Goal: Task Accomplishment & Management: Use online tool/utility

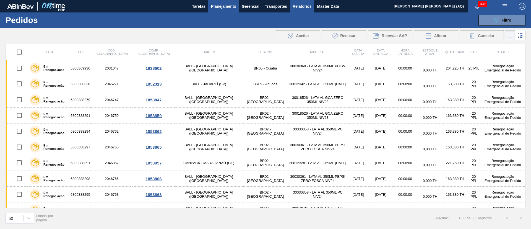
click at [301, 5] on span "Relatórios" at bounding box center [302, 6] width 19 height 7
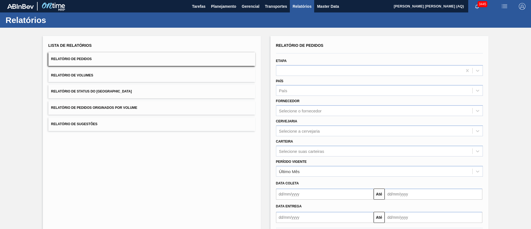
click at [91, 58] on span "Relatório de Pedidos" at bounding box center [71, 59] width 41 height 4
click at [334, 96] on div "Fornecedor Selecione o fornecedor" at bounding box center [379, 106] width 211 height 20
click at [332, 92] on div "País" at bounding box center [374, 91] width 196 height 8
click at [328, 119] on div "Cervejaria Selecione a cervejaria" at bounding box center [379, 126] width 207 height 19
click at [324, 113] on div "Selecione o fornecedor" at bounding box center [374, 111] width 196 height 8
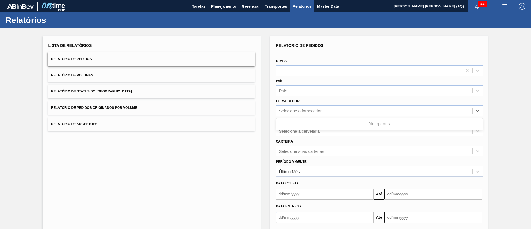
click at [329, 136] on div "Carteira Selecione suas carteiras" at bounding box center [379, 146] width 211 height 20
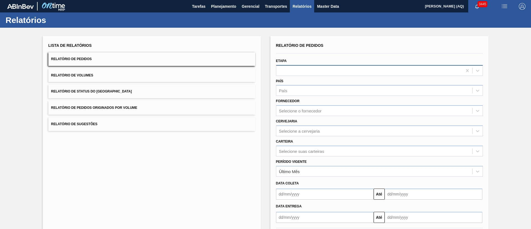
click at [303, 68] on div at bounding box center [369, 70] width 186 height 8
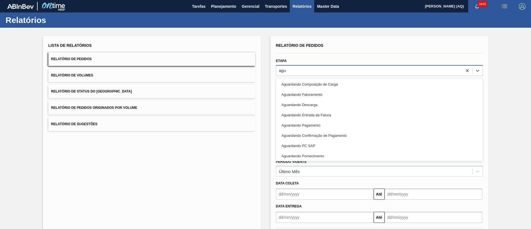
type input "agua"
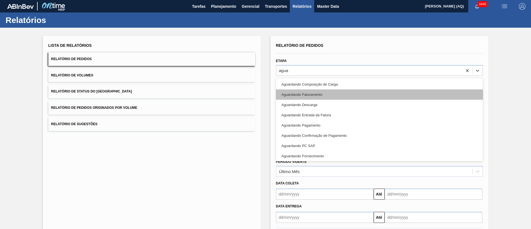
click at [311, 92] on div "Aguardando Faturamento" at bounding box center [379, 94] width 207 height 10
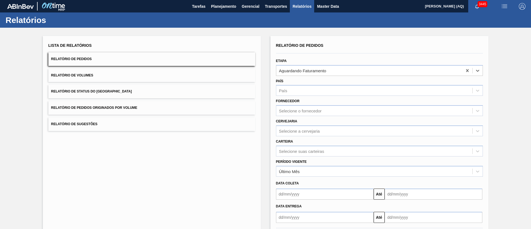
scroll to position [27, 0]
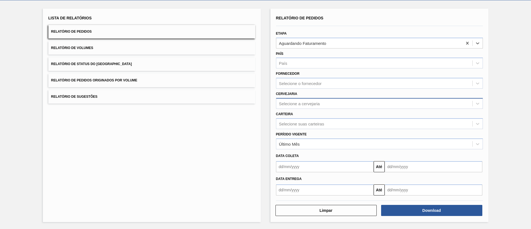
click at [322, 104] on div "Selecione a cervejaria" at bounding box center [374, 103] width 196 height 8
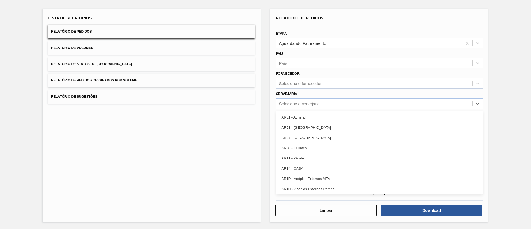
click at [504, 94] on div "Lista de Relatórios Relatório de Pedidos Relatório de Volumes Relatório de Stat…" at bounding box center [265, 114] width 531 height 228
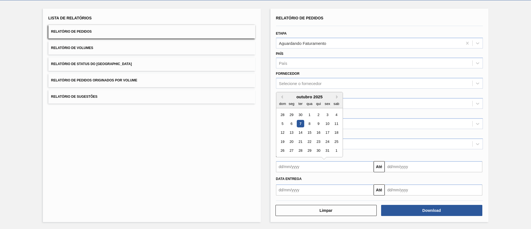
click at [341, 168] on input "text" at bounding box center [325, 166] width 98 height 11
click at [290, 121] on div "6" at bounding box center [291, 123] width 7 height 7
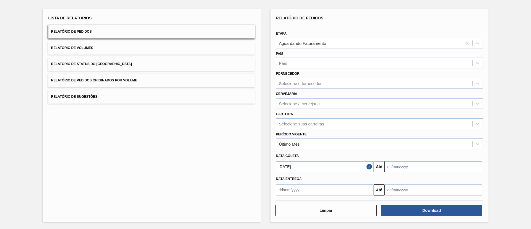
type input "[DATE]"
click at [517, 135] on div "Lista de Relatórios Relatório de Pedidos Relatório de Volumes Relatório de Stat…" at bounding box center [265, 114] width 531 height 228
click at [450, 209] on button "Download" at bounding box center [431, 210] width 101 height 11
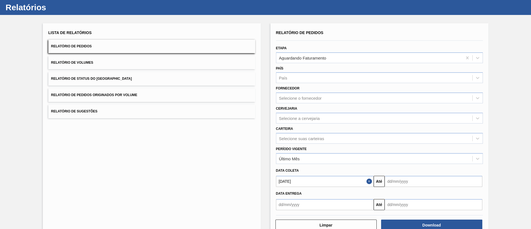
scroll to position [0, 0]
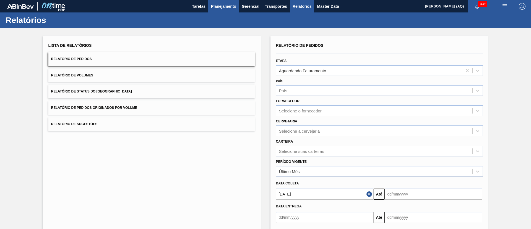
click at [209, 9] on button "Planejamento" at bounding box center [223, 6] width 31 height 12
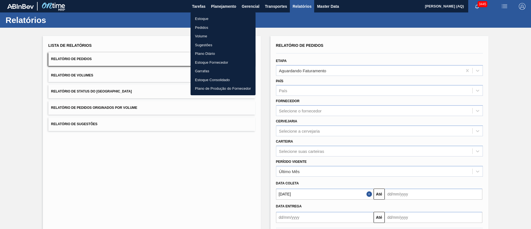
click at [199, 18] on li "Estoque" at bounding box center [223, 18] width 65 height 9
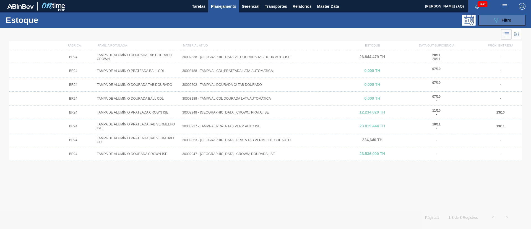
click at [501, 18] on div "089F7B8B-B2A5-4AFE-B5C0-19BA573D28AC Filtro" at bounding box center [502, 20] width 19 height 7
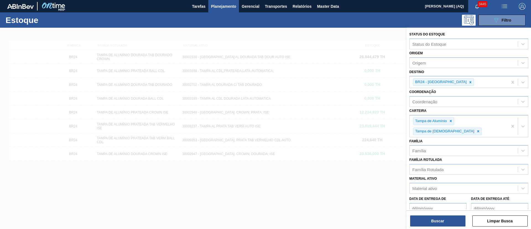
click at [398, 173] on div at bounding box center [265, 142] width 531 height 229
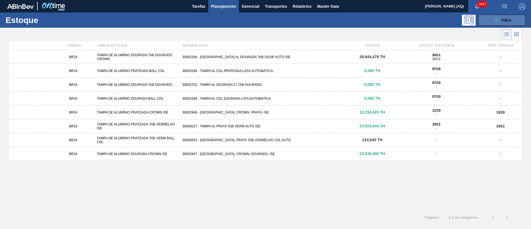
click at [488, 21] on button "089F7B8B-B2A5-4AFE-B5C0-19BA573D28AC Filtro" at bounding box center [501, 20] width 47 height 11
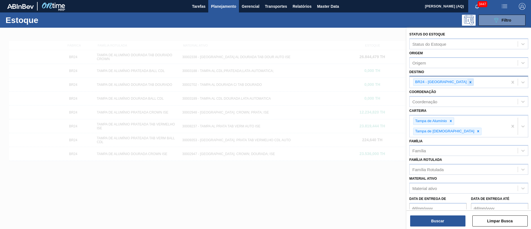
click at [468, 82] on icon at bounding box center [470, 82] width 4 height 4
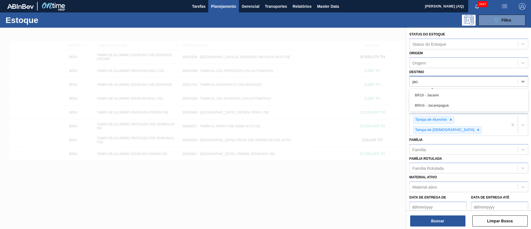
type input "jacar"
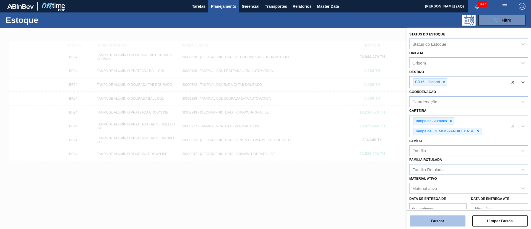
click at [433, 219] on button "Buscar" at bounding box center [437, 220] width 55 height 11
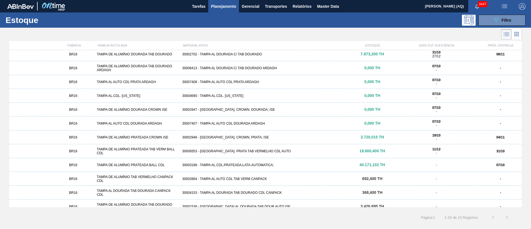
scroll to position [51, 0]
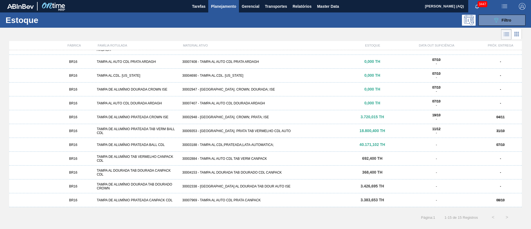
click at [314, 114] on div "BR16 TAMPA DE ALUMÍNIO PRATEADA CROWN ISE 30002948 - TAMPA AL. CROWN; PRATA; IS…" at bounding box center [265, 117] width 513 height 14
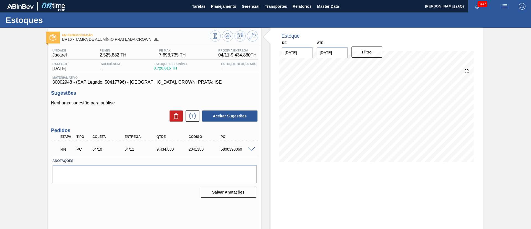
click at [329, 53] on input "21/10/2025" at bounding box center [332, 52] width 31 height 11
click at [367, 118] on div "31" at bounding box center [368, 119] width 7 height 7
type input "31/10/2025"
click at [371, 54] on button "Filtro" at bounding box center [366, 51] width 31 height 11
click at [499, 129] on div "Em Renegociação BR16 - TAMPA DE ALUMÍNIO PRATEADA CROWN ISE Unidade Jacareí PE …" at bounding box center [265, 133] width 531 height 210
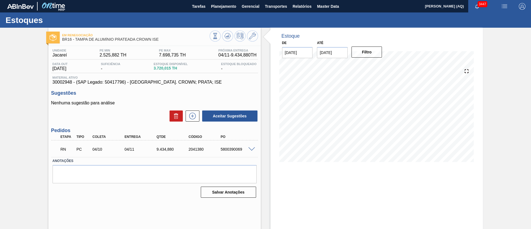
click at [250, 149] on span at bounding box center [251, 149] width 7 height 4
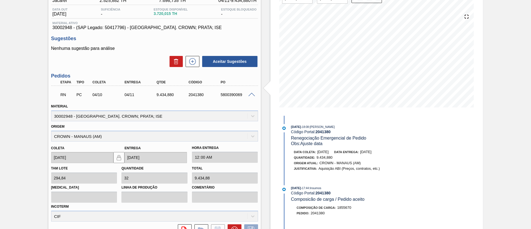
scroll to position [25, 0]
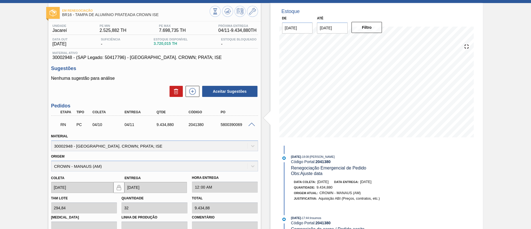
click at [249, 123] on span at bounding box center [251, 125] width 7 height 4
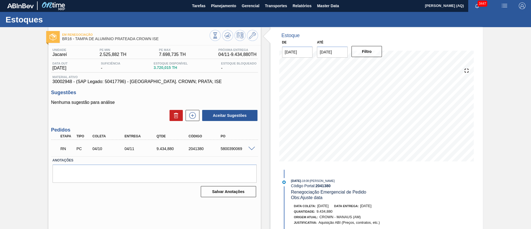
scroll to position [0, 0]
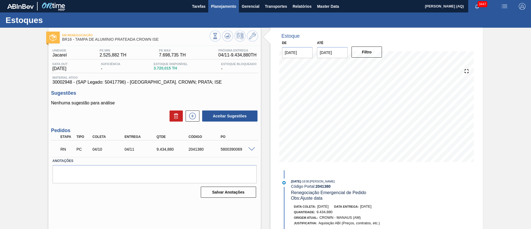
click at [224, 6] on span "Planejamento" at bounding box center [223, 6] width 25 height 7
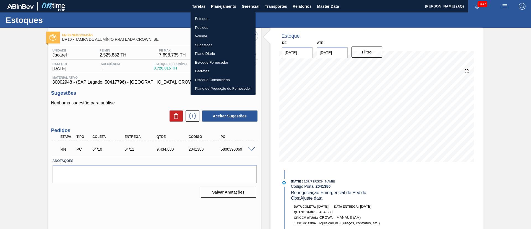
click at [204, 28] on li "Pedidos" at bounding box center [223, 27] width 65 height 9
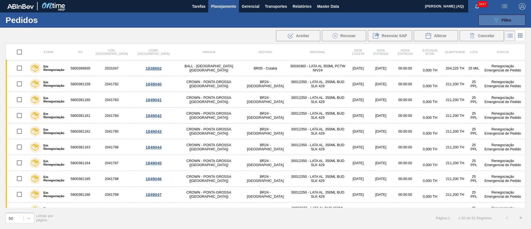
click at [489, 21] on button "089F7B8B-B2A5-4AFE-B5C0-19BA573D28AC Filtro" at bounding box center [501, 20] width 47 height 11
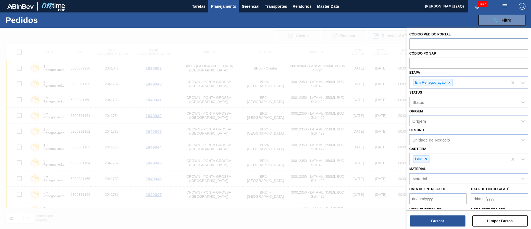
click at [442, 49] on input "text" at bounding box center [468, 43] width 119 height 11
paste input "5800388239"
click at [450, 82] on icon at bounding box center [450, 83] width 2 height 2
type input "5800388239"
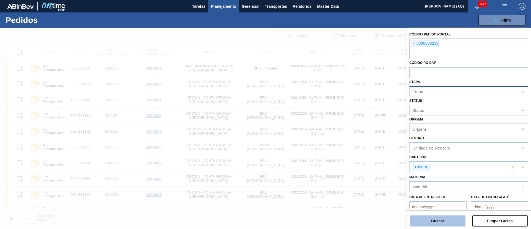
click at [429, 221] on button "Buscar" at bounding box center [437, 220] width 55 height 11
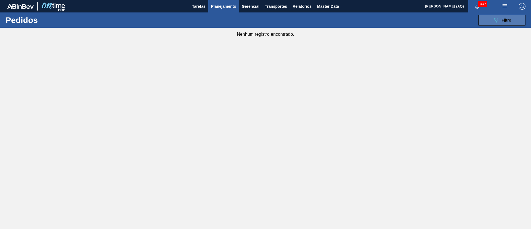
click at [489, 21] on button "089F7B8B-B2A5-4AFE-B5C0-19BA573D28AC Filtro" at bounding box center [501, 20] width 47 height 11
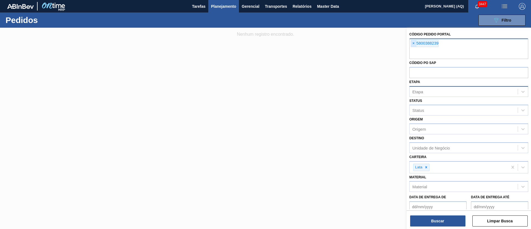
click at [413, 45] on span "×" at bounding box center [413, 43] width 5 height 7
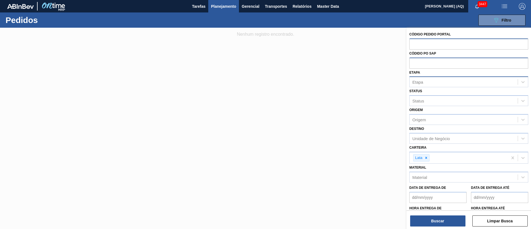
click at [424, 66] on input "text" at bounding box center [468, 63] width 119 height 11
paste input "5800388239"
type input "5800388239"
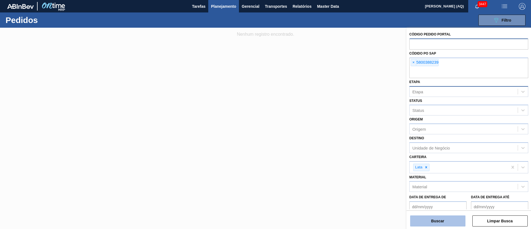
click at [448, 221] on button "Buscar" at bounding box center [437, 220] width 55 height 11
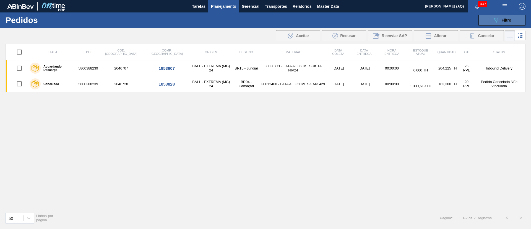
click at [504, 18] on span "Filtro" at bounding box center [507, 20] width 10 height 4
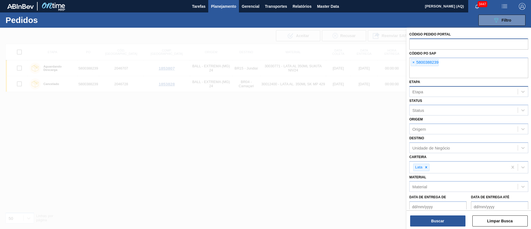
click at [282, 141] on div at bounding box center [265, 142] width 531 height 229
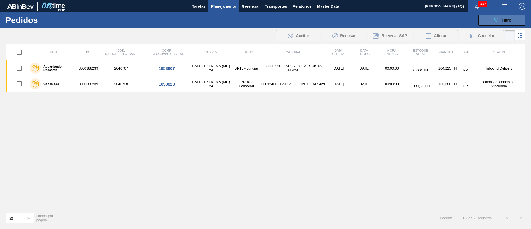
click at [496, 21] on icon at bounding box center [496, 20] width 4 height 5
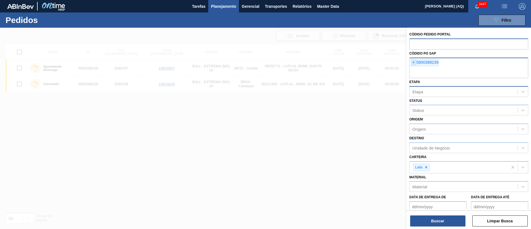
click at [413, 65] on span "×" at bounding box center [413, 62] width 5 height 7
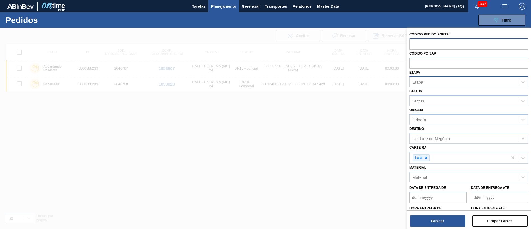
paste input "5800387952"
type input "5800387952"
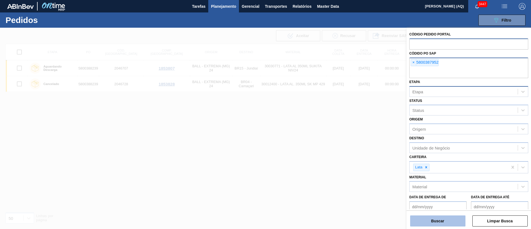
click at [460, 219] on button "Buscar" at bounding box center [437, 220] width 55 height 11
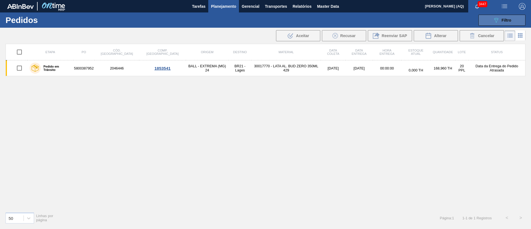
click at [506, 24] on button "089F7B8B-B2A5-4AFE-B5C0-19BA573D28AC Filtro" at bounding box center [501, 20] width 47 height 11
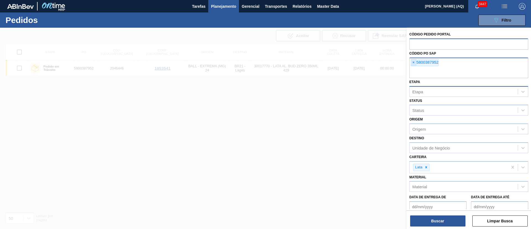
click at [411, 64] on span "×" at bounding box center [413, 62] width 5 height 7
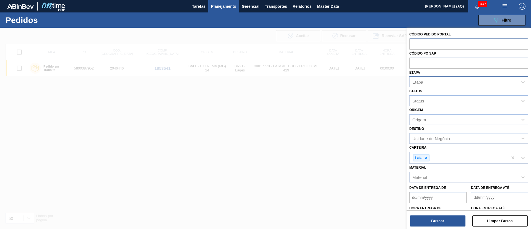
paste input "5800389744"
type input "5800389744"
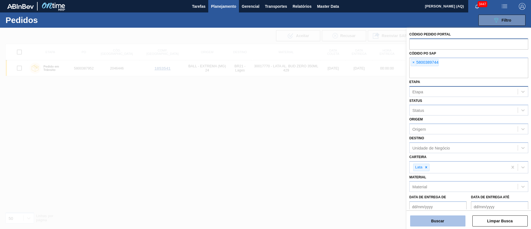
click at [454, 222] on button "Buscar" at bounding box center [437, 220] width 55 height 11
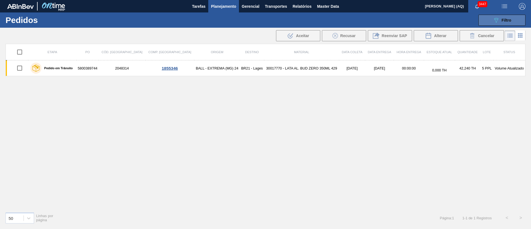
click at [514, 17] on button "089F7B8B-B2A5-4AFE-B5C0-19BA573D28AC Filtro" at bounding box center [501, 20] width 47 height 11
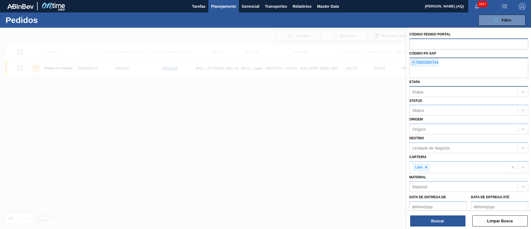
click at [415, 62] on span "×" at bounding box center [413, 62] width 5 height 7
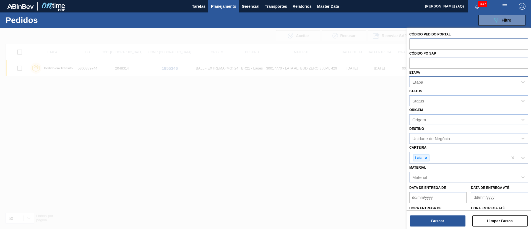
paste input "5800389739"
type input "5800389739"
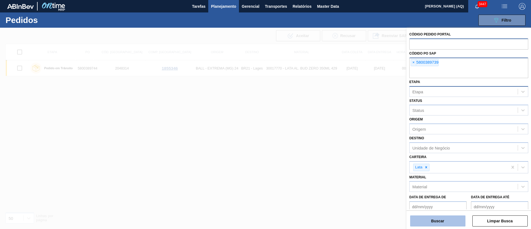
click at [441, 224] on button "Buscar" at bounding box center [437, 220] width 55 height 11
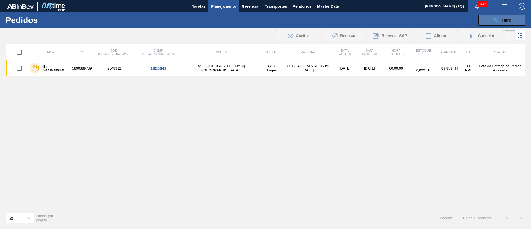
click at [499, 21] on icon "089F7B8B-B2A5-4AFE-B5C0-19BA573D28AC" at bounding box center [496, 20] width 7 height 7
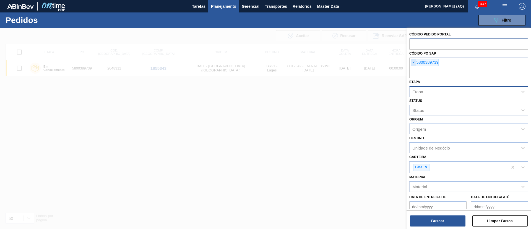
click at [412, 63] on span "×" at bounding box center [413, 62] width 5 height 7
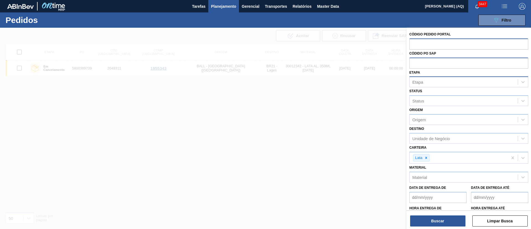
paste input "text"
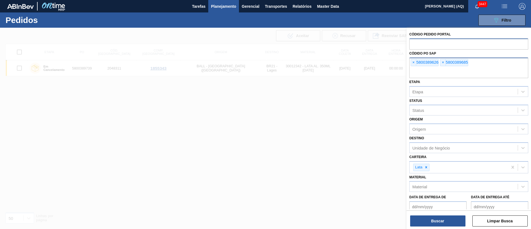
paste input "text"
click at [441, 223] on button "Buscar" at bounding box center [437, 220] width 55 height 11
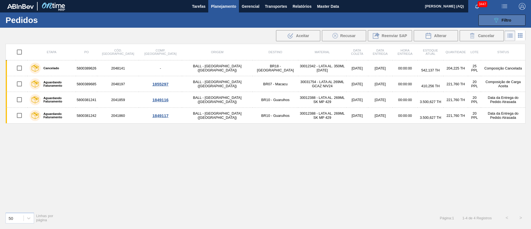
click at [488, 18] on button "089F7B8B-B2A5-4AFE-B5C0-19BA573D28AC Filtro" at bounding box center [501, 20] width 47 height 11
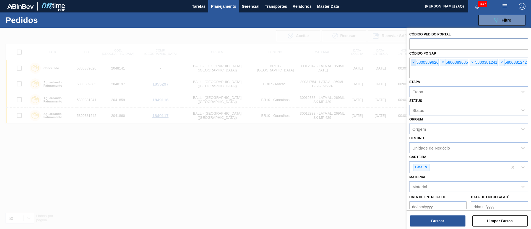
click at [412, 60] on span "×" at bounding box center [413, 62] width 5 height 7
click at [412, 67] on input "text" at bounding box center [468, 72] width 119 height 11
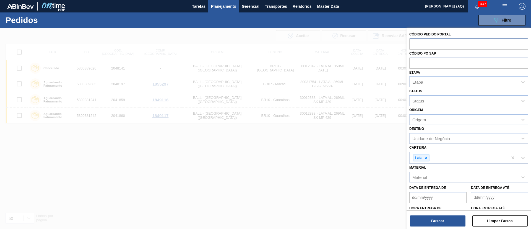
paste input "text"
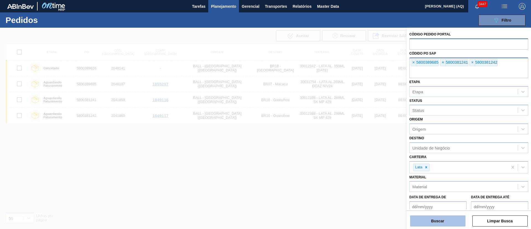
click at [446, 217] on button "Buscar" at bounding box center [437, 220] width 55 height 11
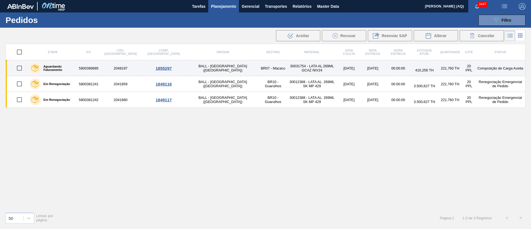
click at [97, 70] on td "5800389685" at bounding box center [88, 68] width 21 height 16
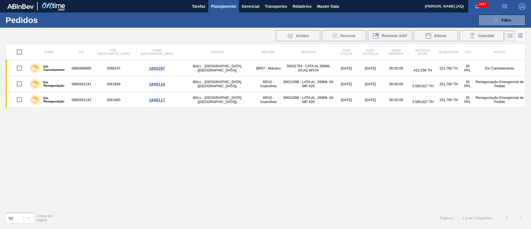
click at [202, 148] on div "Etapa PO Cód. Pedido Comp. Carga Origem Destino Material Data coleta Data Entre…" at bounding box center [266, 126] width 520 height 164
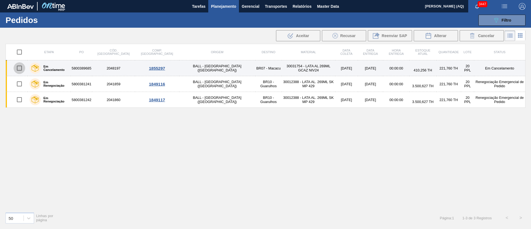
click at [20, 68] on input "checkbox" at bounding box center [20, 68] width 12 height 12
checkbox input "true"
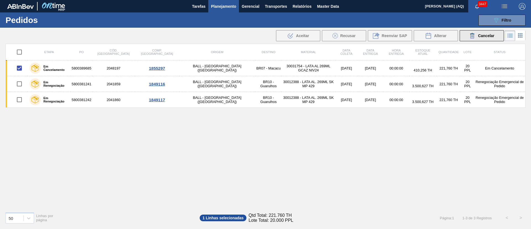
click at [482, 36] on span "Cancelar" at bounding box center [486, 35] width 16 height 4
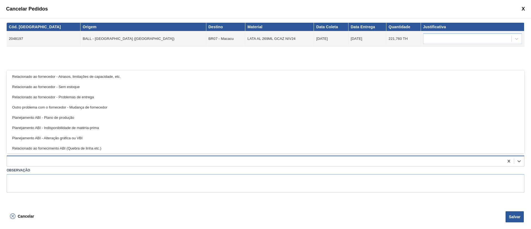
click at [90, 158] on div at bounding box center [255, 161] width 497 height 8
drag, startPoint x: 42, startPoint y: 58, endPoint x: 32, endPoint y: 22, distance: 37.0
click at [43, 58] on div "Cód. Pedido Origem Destino Material Data Coleta Data Entrega Quantidade Justifi…" at bounding box center [266, 72] width 518 height 99
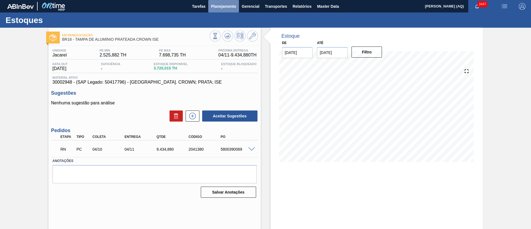
click at [227, 6] on span "Planejamento" at bounding box center [223, 6] width 25 height 7
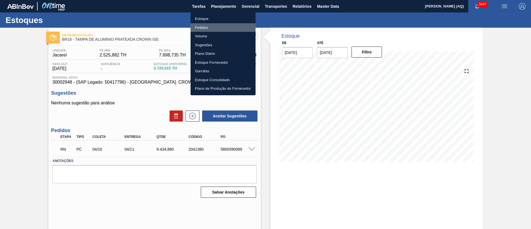
click at [205, 27] on li "Pedidos" at bounding box center [223, 27] width 65 height 9
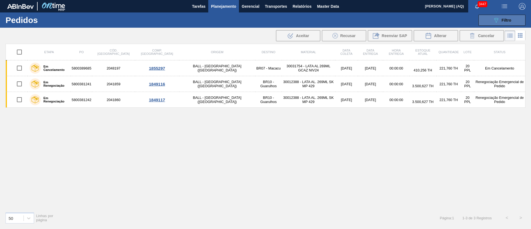
click at [499, 21] on icon "089F7B8B-B2A5-4AFE-B5C0-19BA573D28AC" at bounding box center [496, 20] width 7 height 7
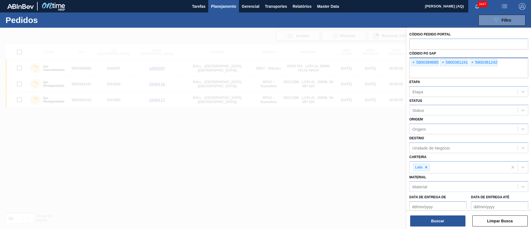
click at [411, 63] on span "×" at bounding box center [413, 62] width 5 height 7
click at [411, 67] on input "text" at bounding box center [468, 72] width 119 height 11
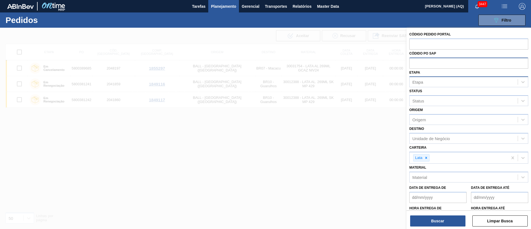
paste input "5800389626"
type input "5800389626"
paste input "5800389626"
type input "5800389626"
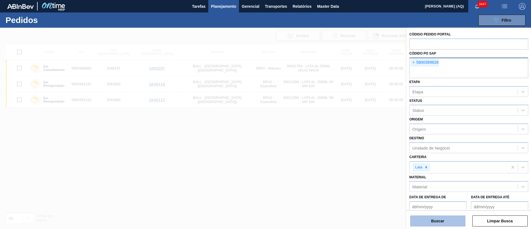
click at [438, 216] on button "Buscar" at bounding box center [437, 220] width 55 height 11
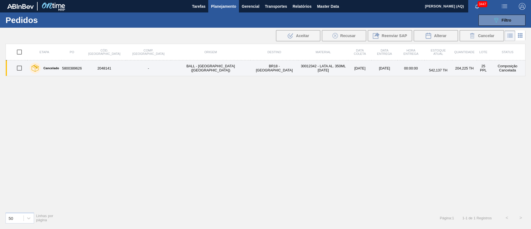
click at [22, 66] on input "checkbox" at bounding box center [20, 68] width 12 height 12
checkbox input "true"
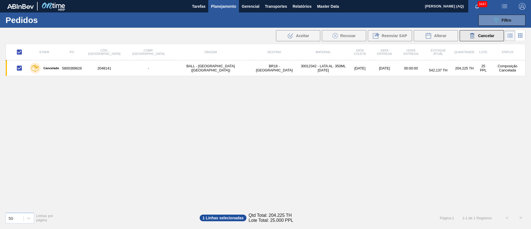
click at [481, 36] on span "Cancelar" at bounding box center [486, 35] width 16 height 4
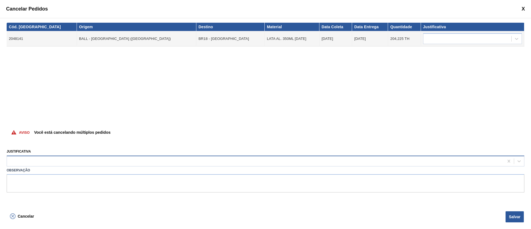
click at [116, 158] on div at bounding box center [255, 161] width 497 height 8
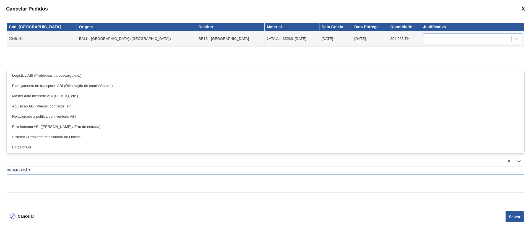
scroll to position [103, 0]
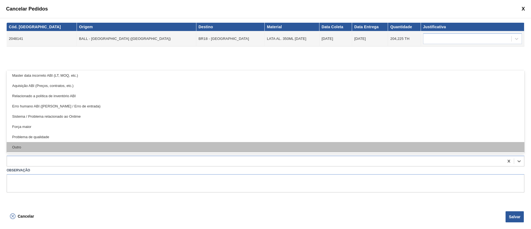
click at [101, 145] on div "Outro" at bounding box center [266, 147] width 518 height 10
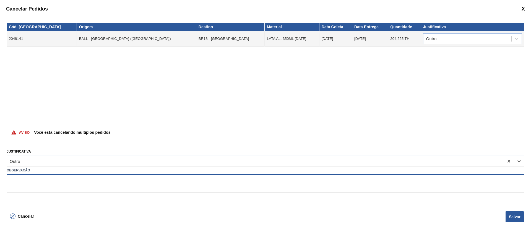
click at [106, 183] on textarea at bounding box center [266, 183] width 518 height 18
type textarea "Rollout Ontime"
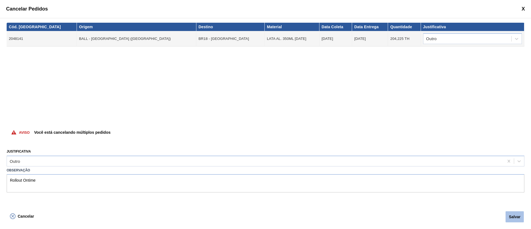
click at [509, 217] on button "Salvar" at bounding box center [515, 216] width 18 height 11
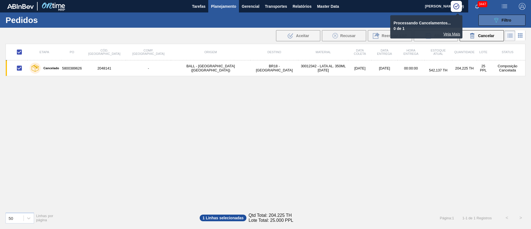
click at [506, 18] on span "Filtro" at bounding box center [507, 20] width 10 height 4
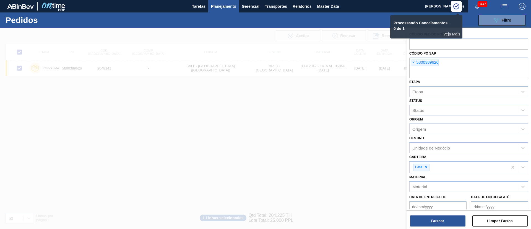
click at [417, 61] on div "× 5800389626" at bounding box center [425, 62] width 28 height 7
click at [415, 61] on span "×" at bounding box center [413, 62] width 5 height 7
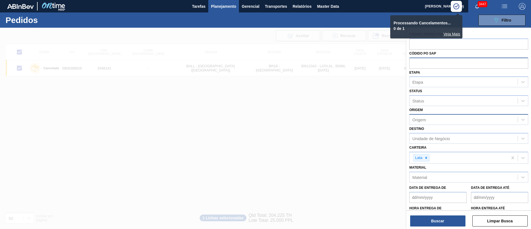
paste input "5800389685"
type input "5800389685"
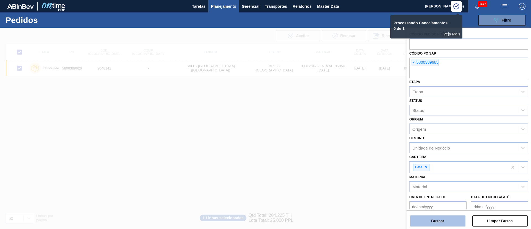
click at [452, 222] on button "Buscar" at bounding box center [437, 220] width 55 height 11
checkbox input "false"
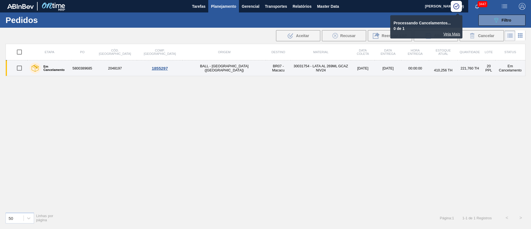
click at [21, 69] on input "checkbox" at bounding box center [20, 68] width 12 height 12
checkbox input "true"
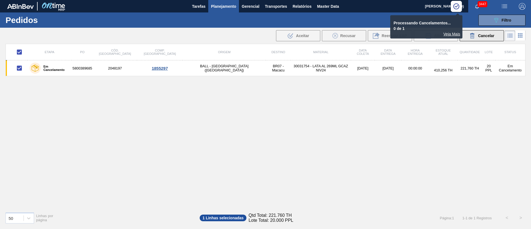
click at [484, 35] on span "Cancelar" at bounding box center [486, 35] width 16 height 4
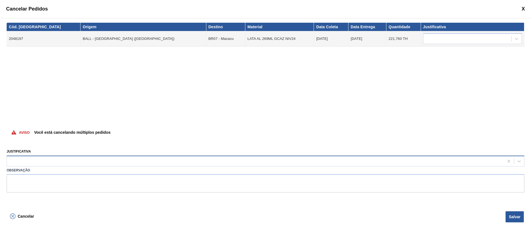
click at [19, 162] on div at bounding box center [255, 161] width 497 height 8
type input "outro"
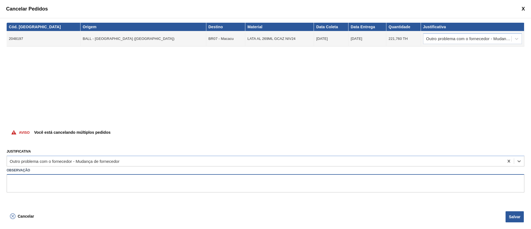
click at [108, 181] on textarea at bounding box center [266, 183] width 518 height 18
type textarea "Rollout ontime"
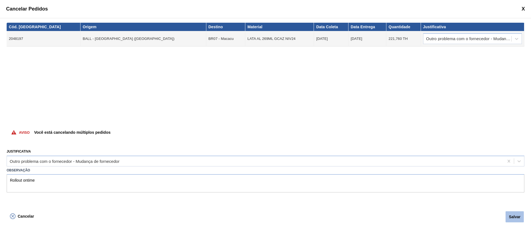
click at [513, 215] on button "Salvar" at bounding box center [515, 216] width 18 height 11
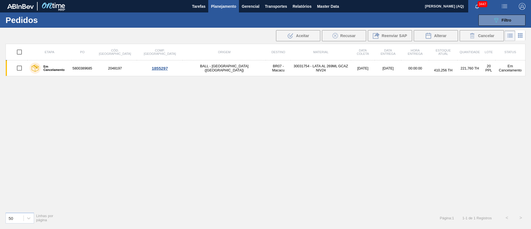
click at [124, 110] on div "Etapa PO Cód. Pedido Comp. Carga Origem Destino Material Data coleta Data Entre…" at bounding box center [266, 126] width 520 height 164
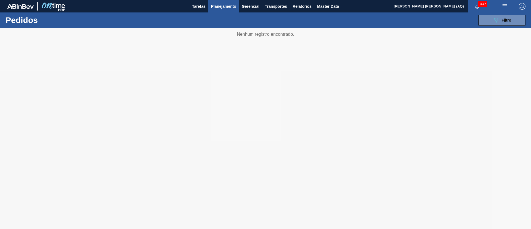
click at [236, 9] on button "Planejamento" at bounding box center [223, 6] width 31 height 12
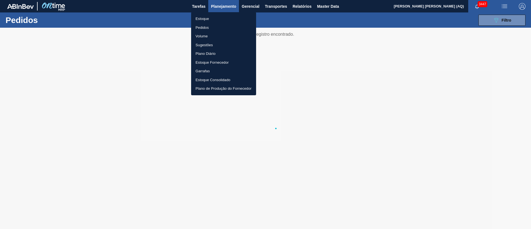
click at [209, 17] on li "Estoque" at bounding box center [223, 18] width 65 height 9
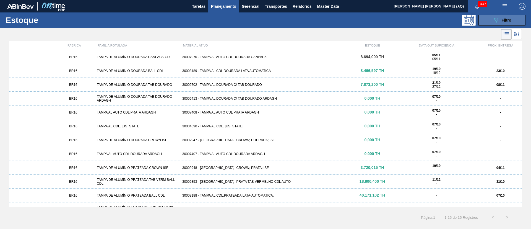
click at [499, 22] on div "089F7B8B-B2A5-4AFE-B5C0-19BA573D28AC Filtro" at bounding box center [502, 20] width 19 height 7
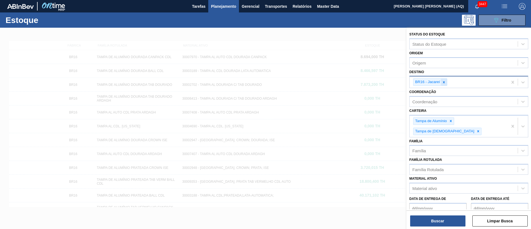
click at [445, 80] on icon at bounding box center [444, 82] width 4 height 4
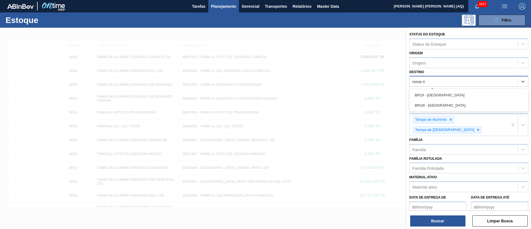
type input "nova rio"
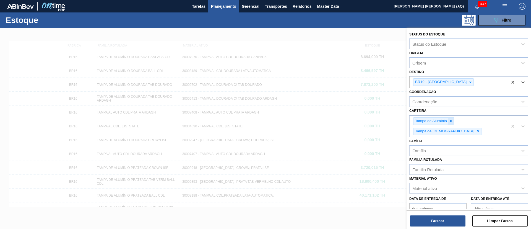
click at [450, 122] on icon at bounding box center [451, 121] width 4 height 4
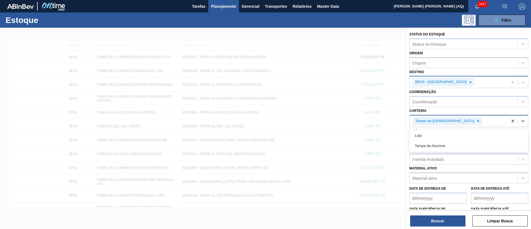
click at [450, 122] on div "Tampa de Lata" at bounding box center [459, 120] width 98 height 11
click at [476, 121] on icon at bounding box center [478, 121] width 4 height 4
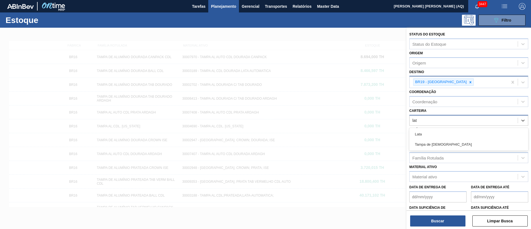
type input "lata"
click at [443, 130] on div "Lata" at bounding box center [468, 134] width 119 height 10
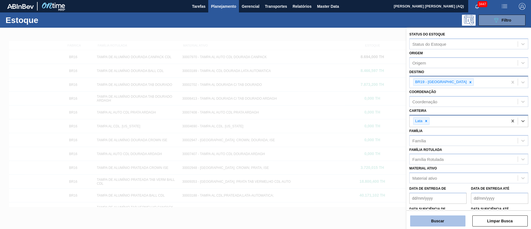
click at [437, 218] on button "Buscar" at bounding box center [437, 220] width 55 height 11
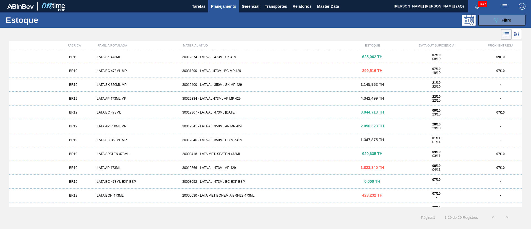
click at [124, 154] on div "LATA SPATEN 473ML" at bounding box center [137, 154] width 85 height 4
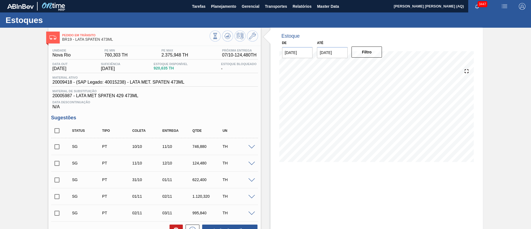
click at [55, 131] on input "checkbox" at bounding box center [57, 131] width 12 height 12
checkbox input "true"
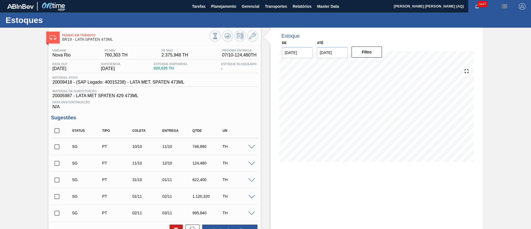
checkbox input "true"
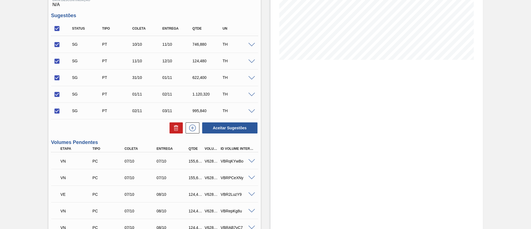
scroll to position [166, 0]
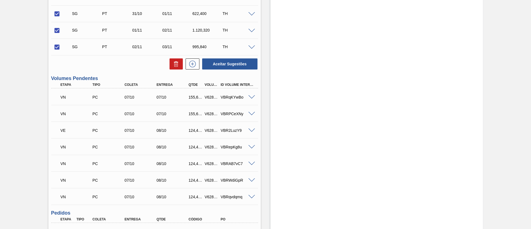
click at [171, 70] on div "Aceitar Sugestões" at bounding box center [154, 64] width 207 height 12
click at [171, 64] on button at bounding box center [176, 63] width 13 height 11
checkbox input "false"
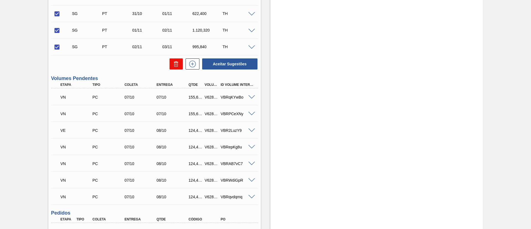
checkbox input "false"
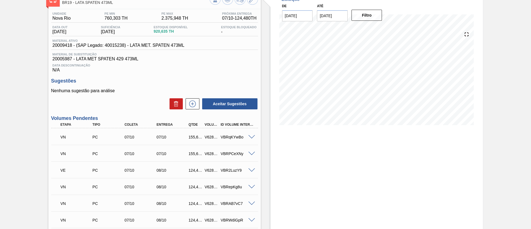
scroll to position [0, 0]
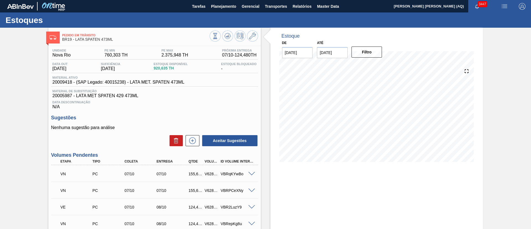
click at [476, 9] on button "button" at bounding box center [477, 6] width 18 height 8
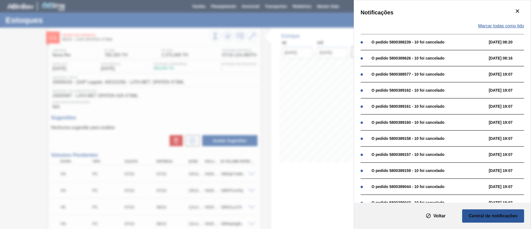
click at [506, 25] on span "Marcar todas como lido" at bounding box center [501, 26] width 46 height 5
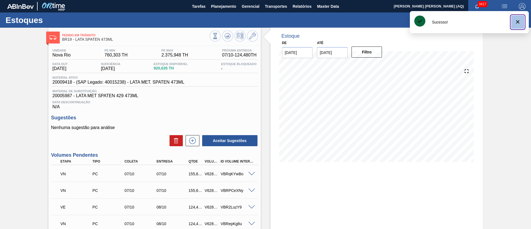
click at [518, 19] on icon "botão de ícone" at bounding box center [517, 22] width 7 height 7
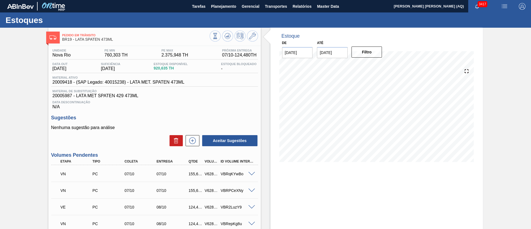
click at [297, 9] on span "Relatórios" at bounding box center [302, 6] width 19 height 7
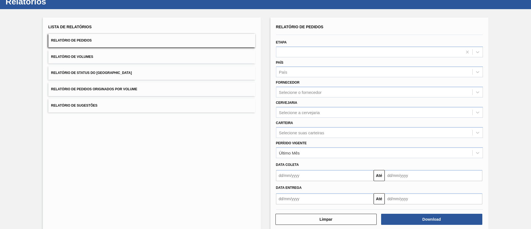
scroll to position [27, 0]
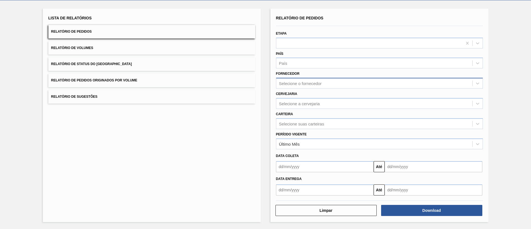
click at [317, 86] on div "Selecione o fornecedor" at bounding box center [374, 83] width 196 height 8
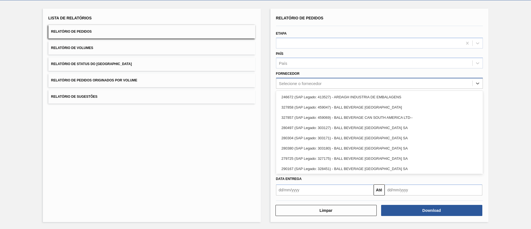
click at [317, 86] on div "Selecione o fornecedor" at bounding box center [374, 83] width 196 height 8
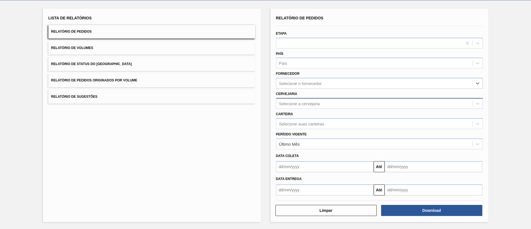
click at [312, 105] on div "Selecione a cervejaria" at bounding box center [299, 103] width 41 height 5
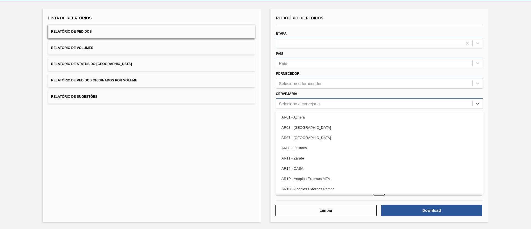
click at [312, 105] on div "Selecione a cervejaria" at bounding box center [299, 103] width 41 height 5
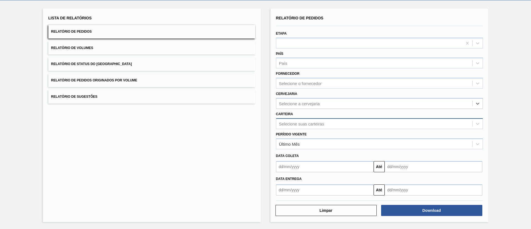
click at [309, 123] on div "Selecione suas carteiras" at bounding box center [301, 123] width 45 height 5
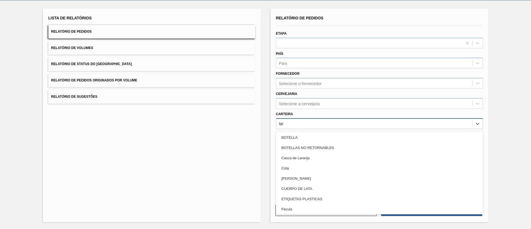
type input "lata"
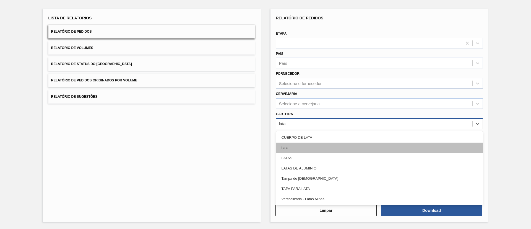
click at [309, 145] on div "Lata" at bounding box center [379, 147] width 207 height 10
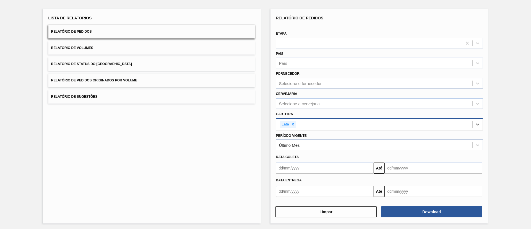
click at [344, 144] on div "Último Mês" at bounding box center [374, 145] width 196 height 8
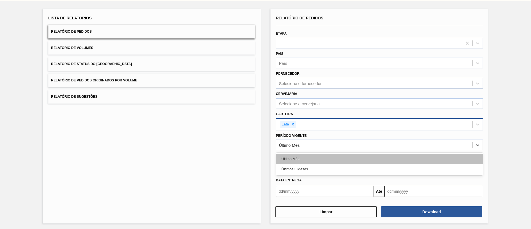
click at [349, 160] on div "Último Mês" at bounding box center [379, 158] width 207 height 10
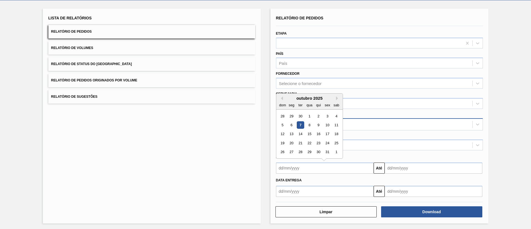
click at [342, 171] on input "text" at bounding box center [325, 167] width 98 height 11
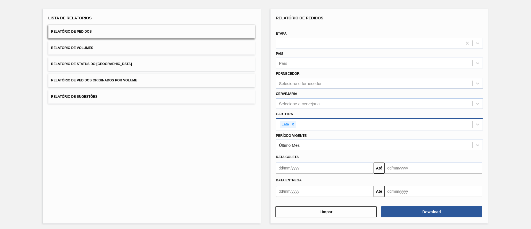
click at [299, 45] on div at bounding box center [369, 43] width 186 height 8
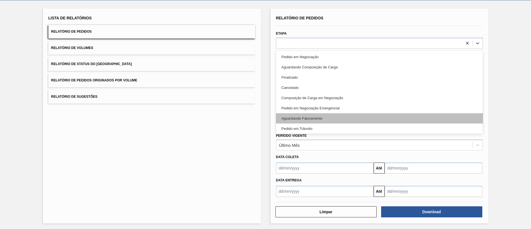
click at [316, 118] on div "Aguardando Faturamento" at bounding box center [379, 118] width 207 height 10
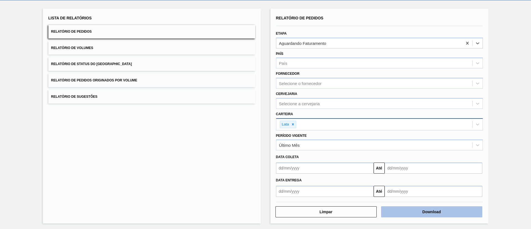
click at [444, 211] on button "Download" at bounding box center [431, 211] width 101 height 11
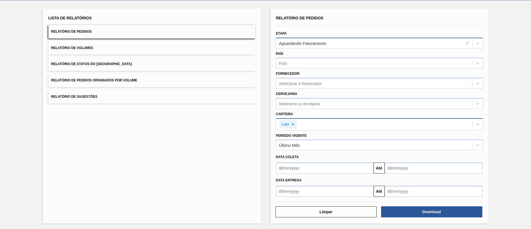
scroll to position [0, 0]
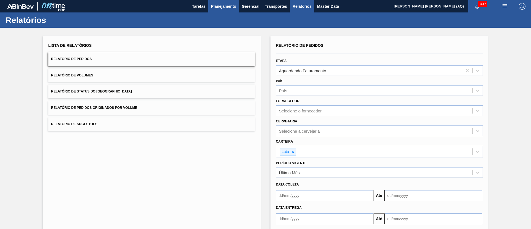
click at [227, 11] on button "Planejamento" at bounding box center [223, 6] width 31 height 12
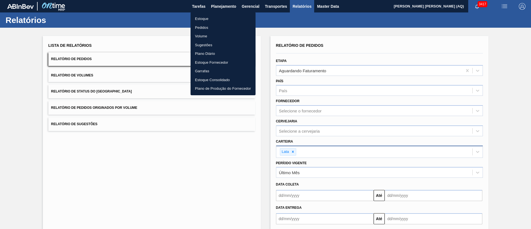
click at [197, 20] on li "Estoque" at bounding box center [223, 18] width 65 height 9
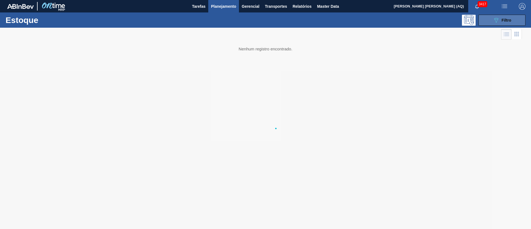
click at [497, 23] on icon "089F7B8B-B2A5-4AFE-B5C0-19BA573D28AC" at bounding box center [496, 20] width 7 height 7
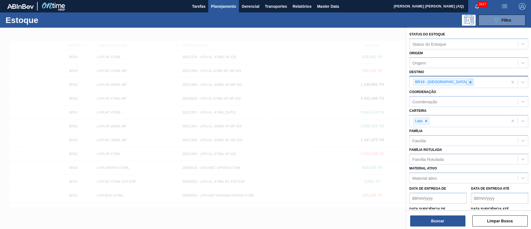
click at [470, 82] on icon at bounding box center [471, 82] width 2 height 2
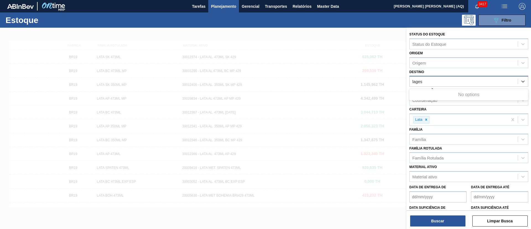
type input "lages"
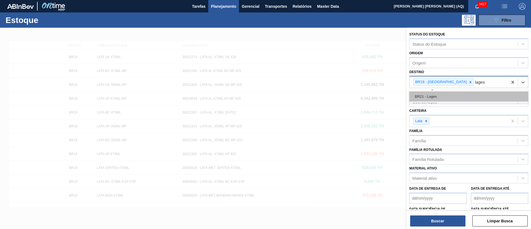
click at [459, 97] on div "BR21 - Lages" at bounding box center [468, 96] width 119 height 10
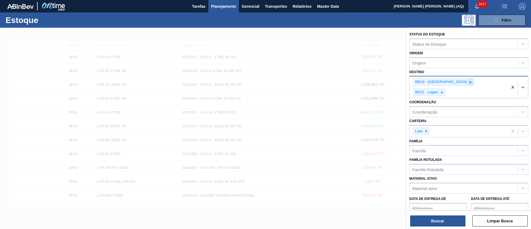
click at [467, 79] on div at bounding box center [470, 82] width 6 height 7
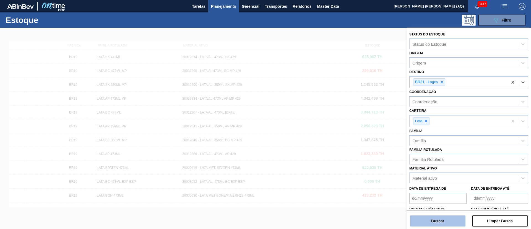
click at [430, 225] on button "Buscar" at bounding box center [437, 220] width 55 height 11
